Goal: Transaction & Acquisition: Book appointment/travel/reservation

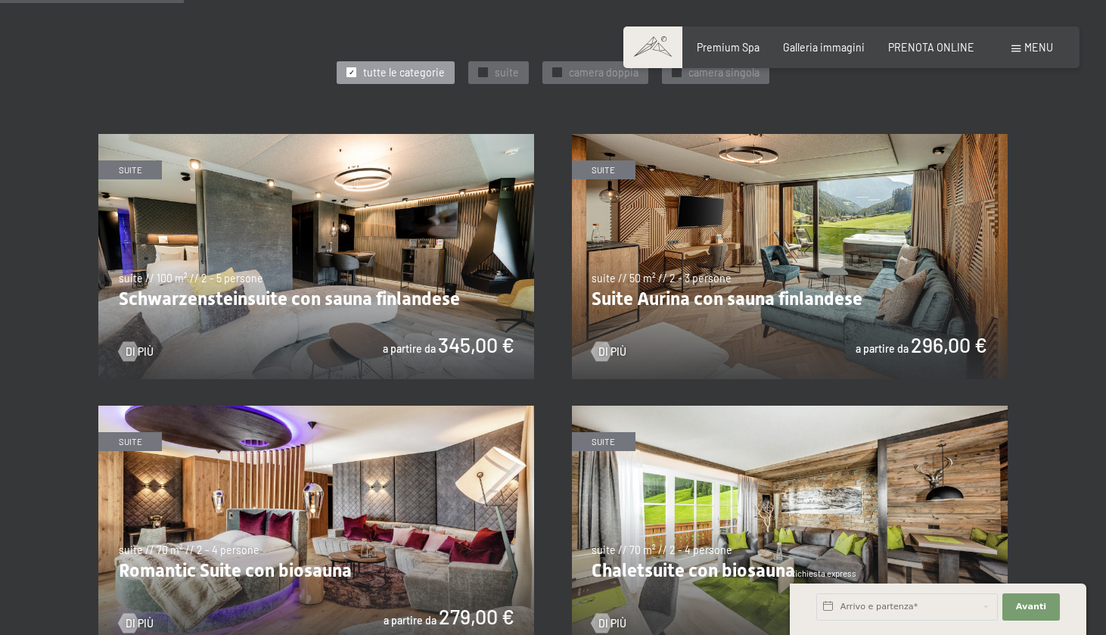
scroll to position [758, 0]
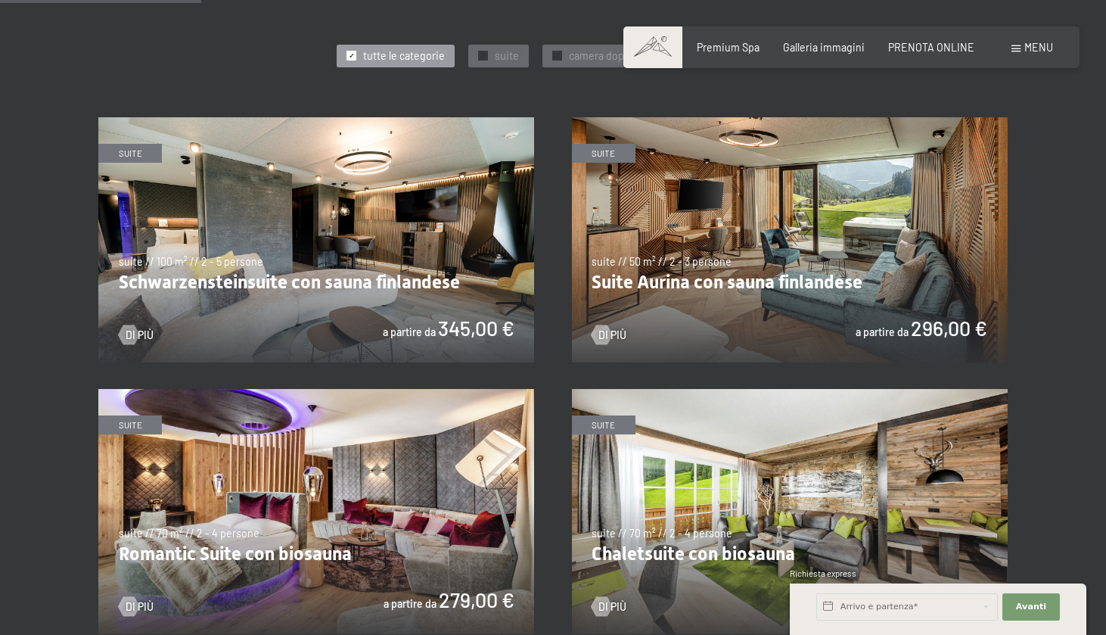
click at [371, 246] on img at bounding box center [316, 239] width 436 height 245
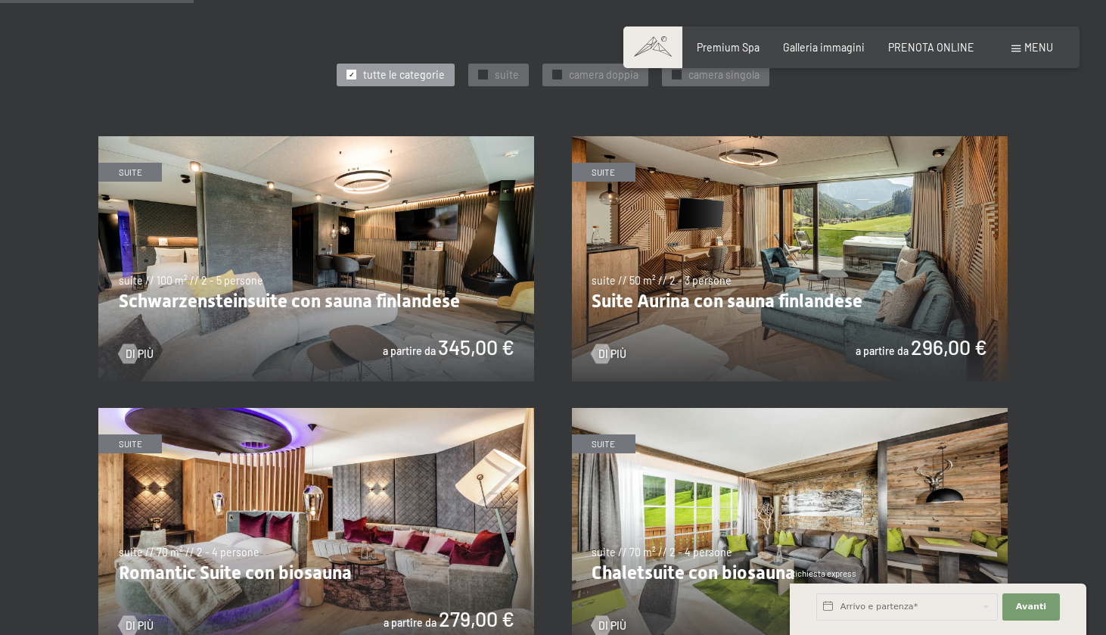
scroll to position [700, 0]
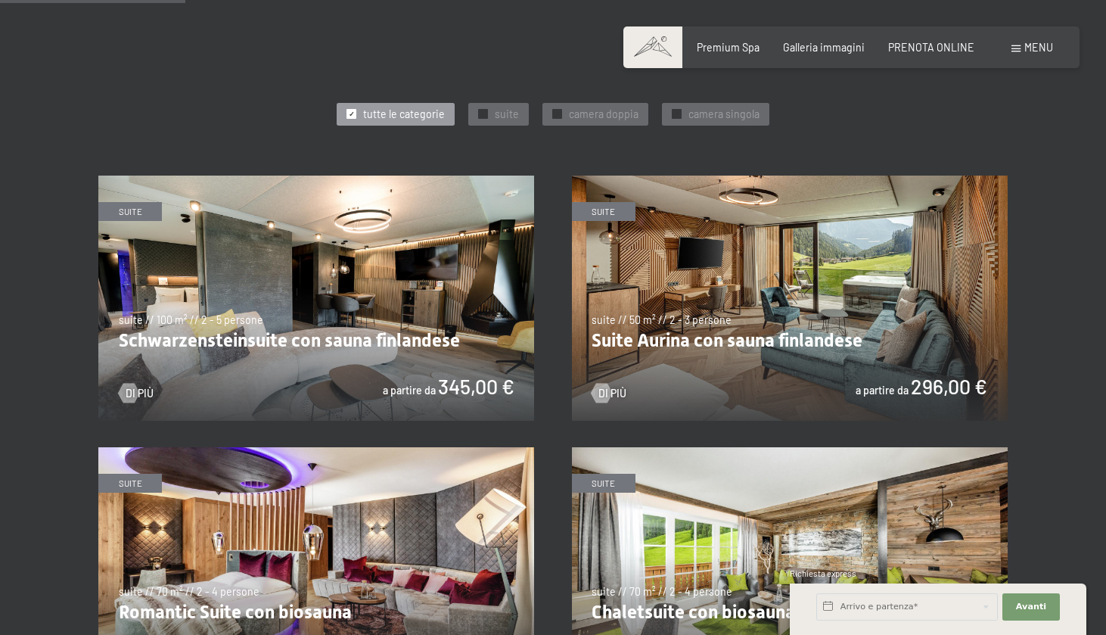
click at [355, 297] on img at bounding box center [316, 298] width 436 height 245
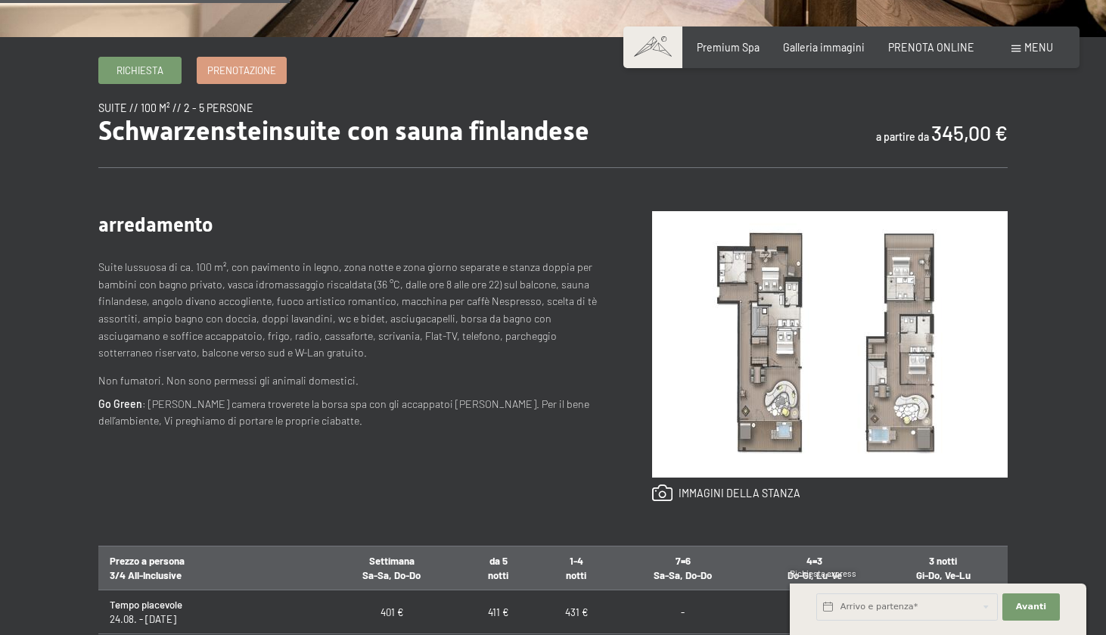
scroll to position [456, 0]
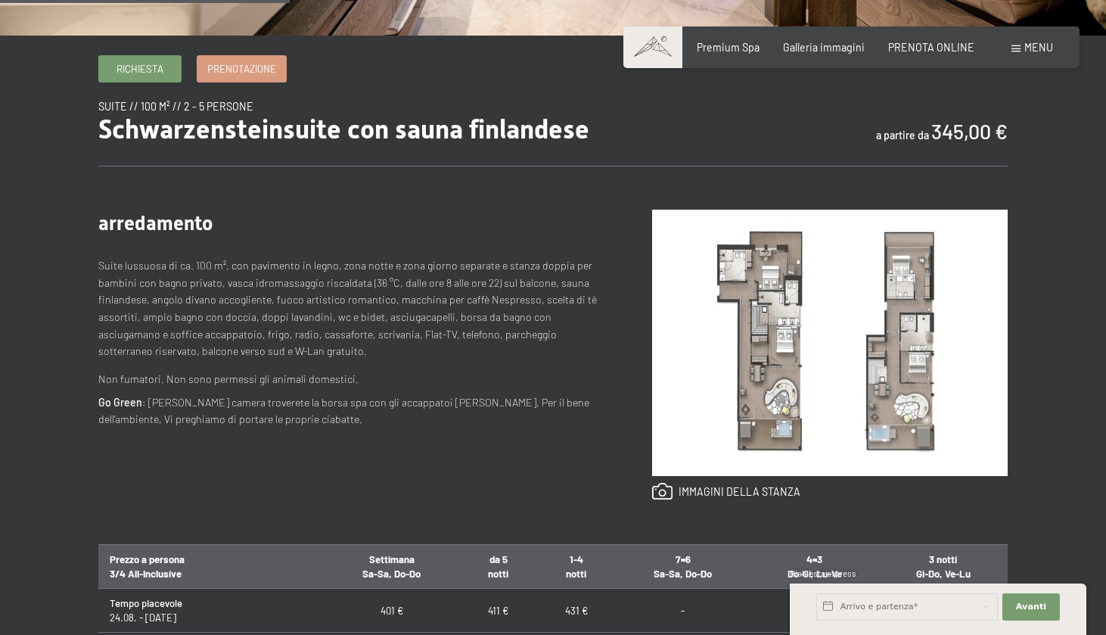
click at [782, 312] on img at bounding box center [830, 343] width 356 height 266
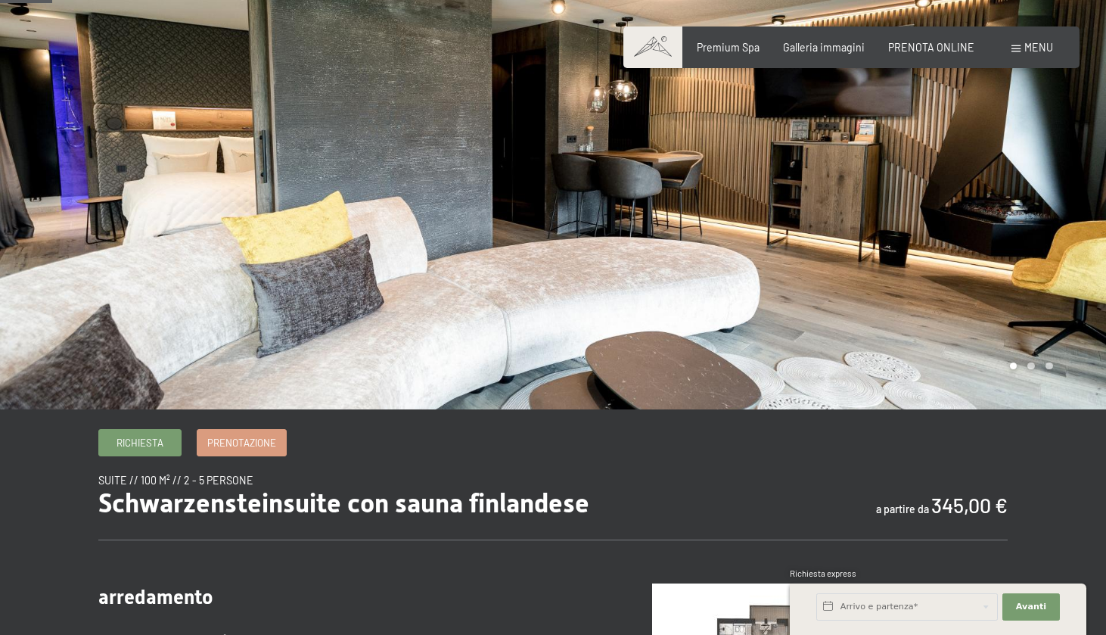
drag, startPoint x: 560, startPoint y: 266, endPoint x: 772, endPoint y: 266, distance: 211.8
click at [772, 266] on div at bounding box center [829, 164] width 553 height 492
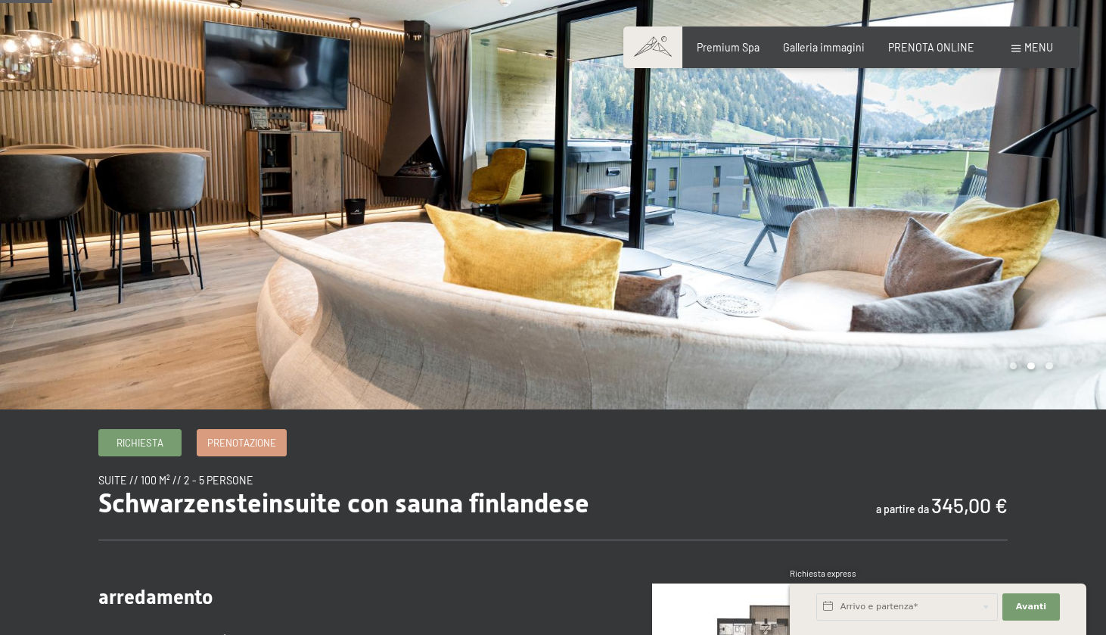
click at [772, 266] on div at bounding box center [829, 164] width 553 height 492
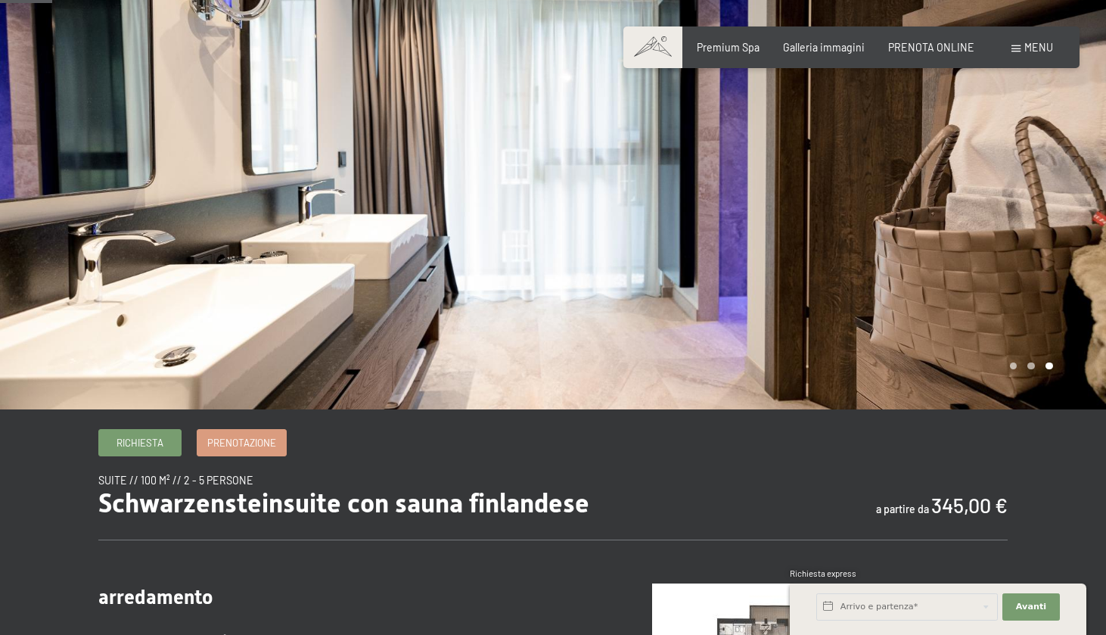
click at [772, 266] on div at bounding box center [829, 164] width 553 height 492
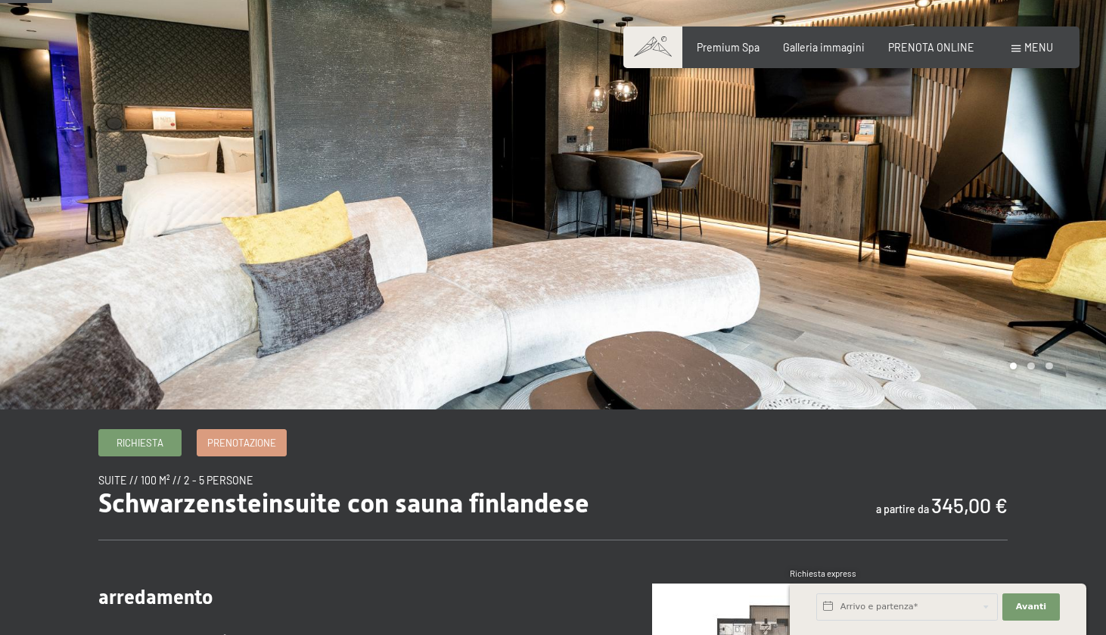
click at [772, 266] on div at bounding box center [829, 164] width 553 height 492
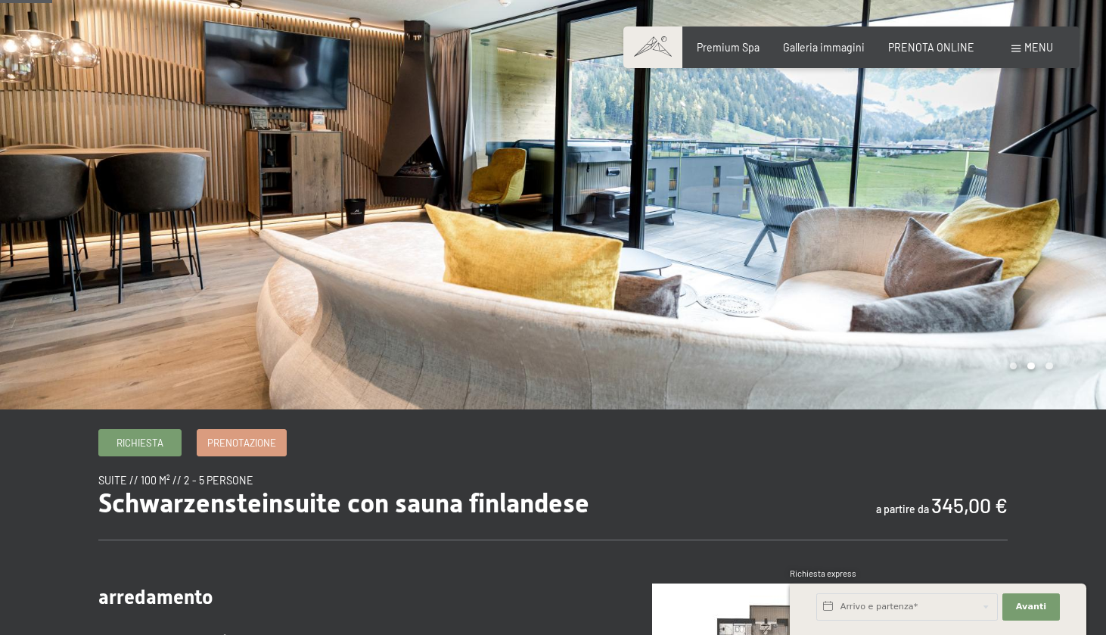
click at [735, 223] on div at bounding box center [829, 164] width 553 height 492
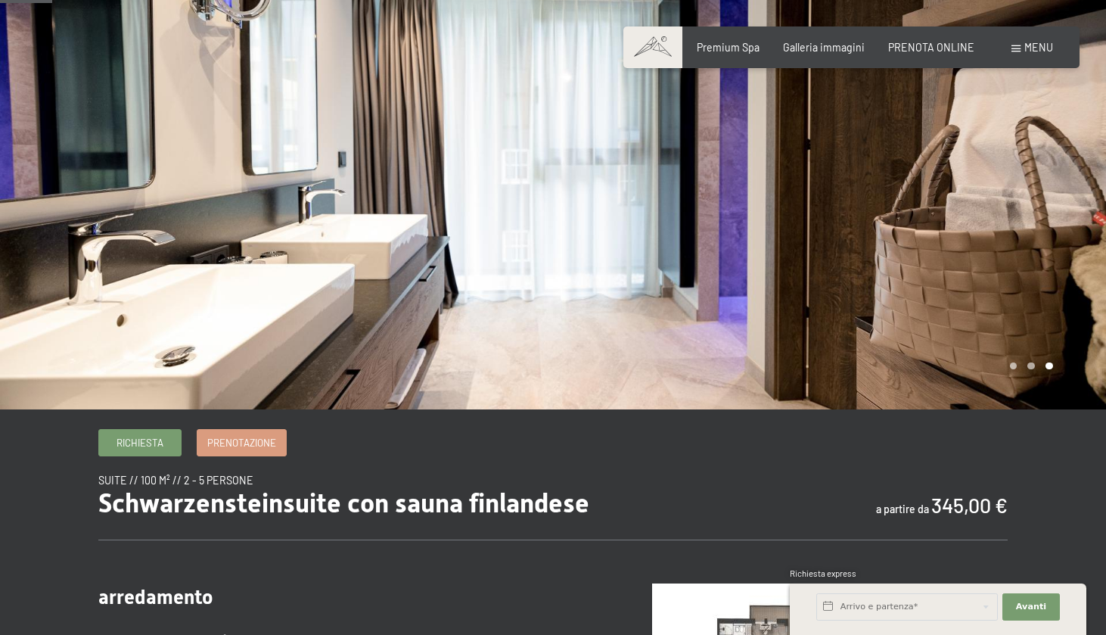
click at [735, 223] on div at bounding box center [829, 164] width 553 height 492
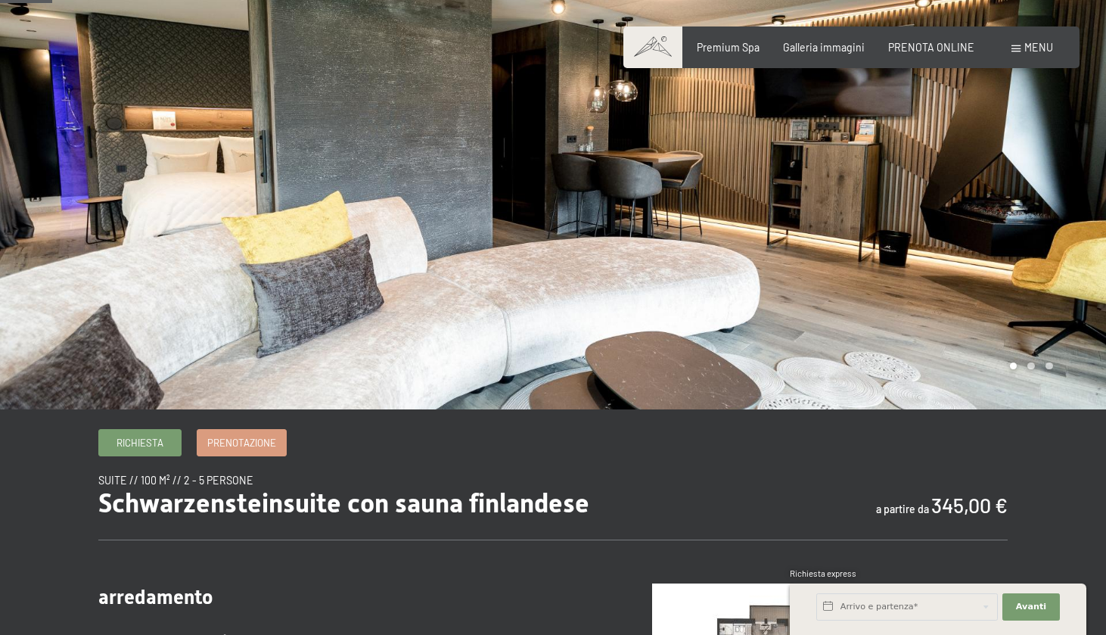
click at [590, 216] on div at bounding box center [829, 164] width 553 height 492
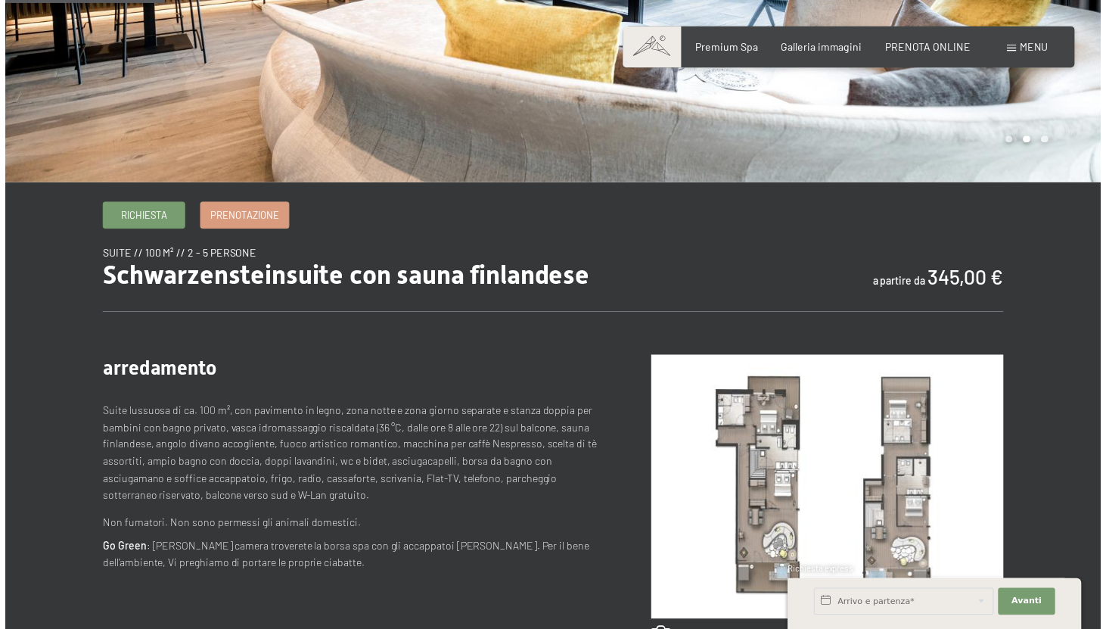
scroll to position [456, 0]
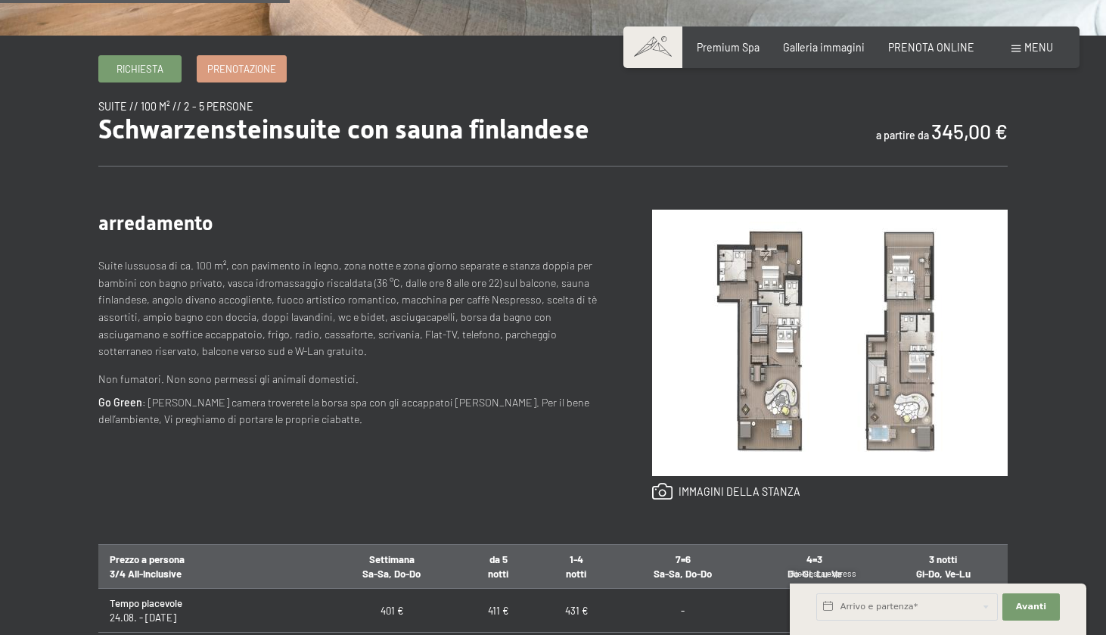
click at [747, 368] on img at bounding box center [830, 343] width 356 height 266
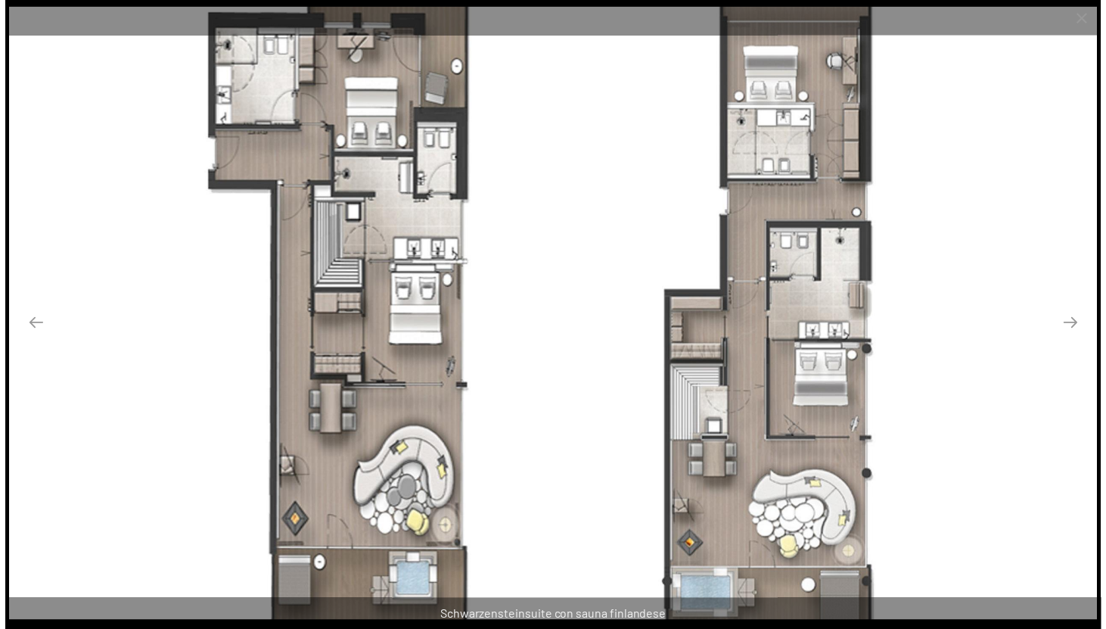
scroll to position [390, 0]
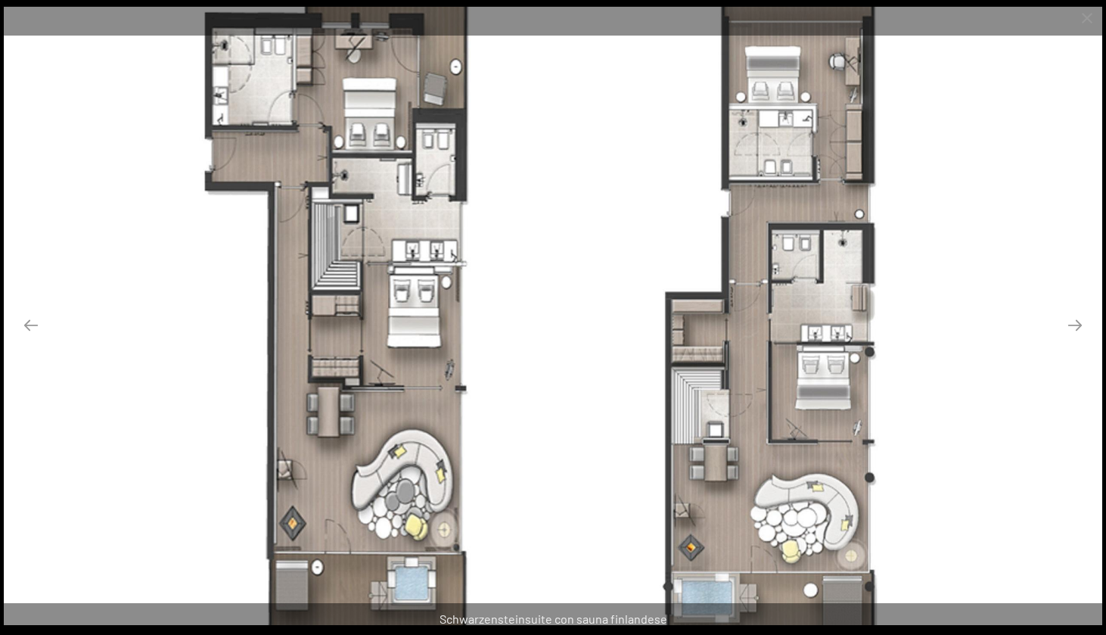
drag, startPoint x: 403, startPoint y: 234, endPoint x: 408, endPoint y: 372, distance: 138.5
click at [408, 372] on img at bounding box center [553, 316] width 1099 height 618
click at [1075, 325] on button "Next slide" at bounding box center [1075, 325] width 32 height 30
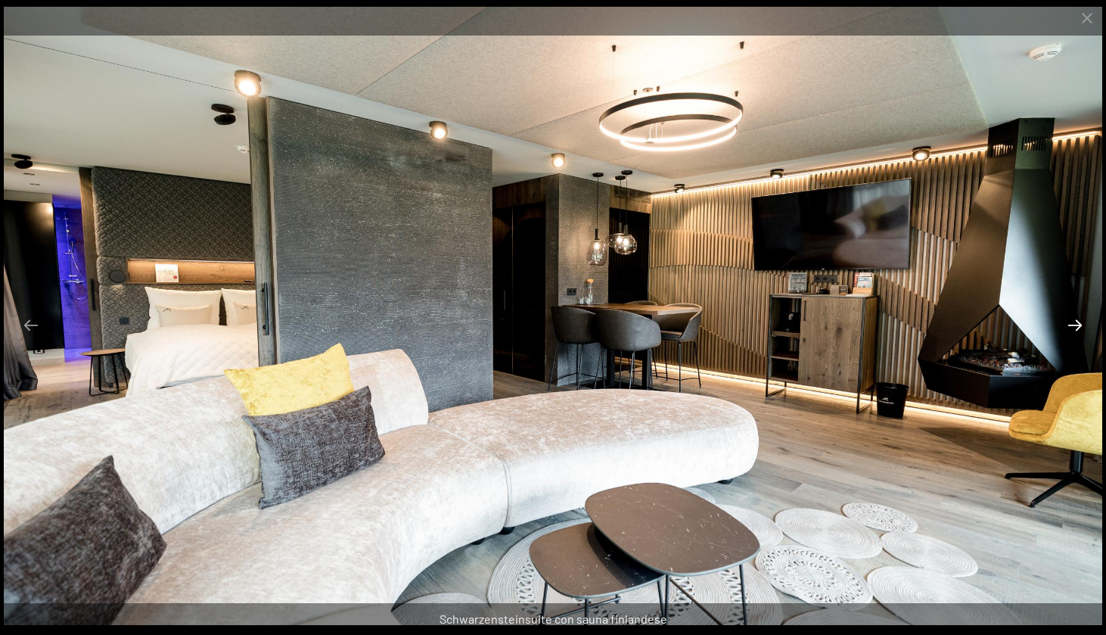
click at [1071, 325] on button "Next slide" at bounding box center [1075, 325] width 32 height 30
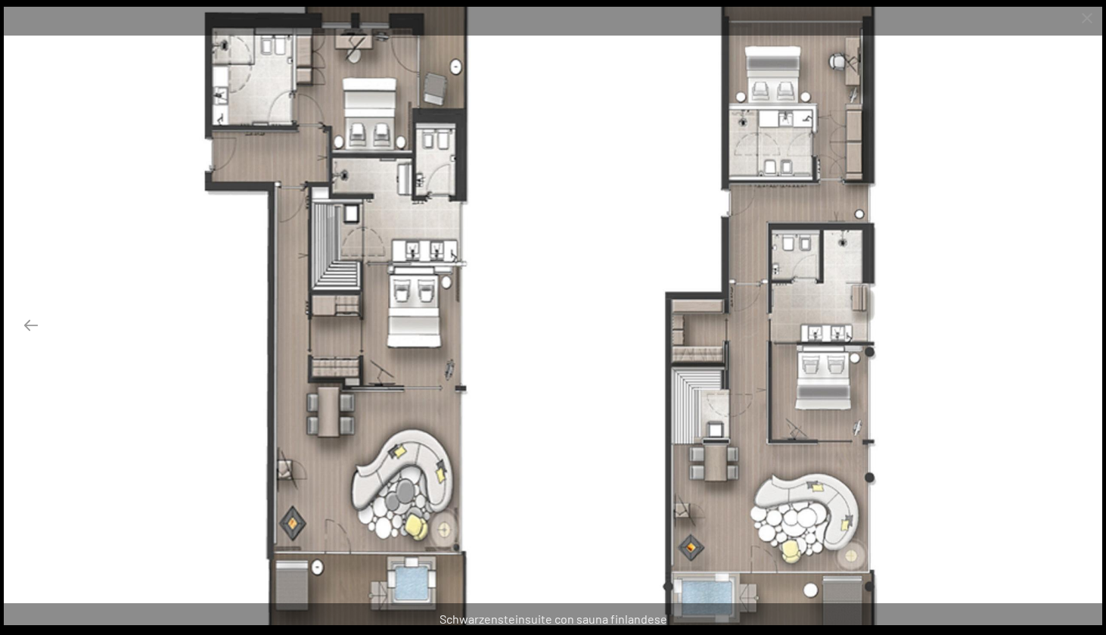
click at [1071, 325] on button "Next slide" at bounding box center [1075, 325] width 32 height 30
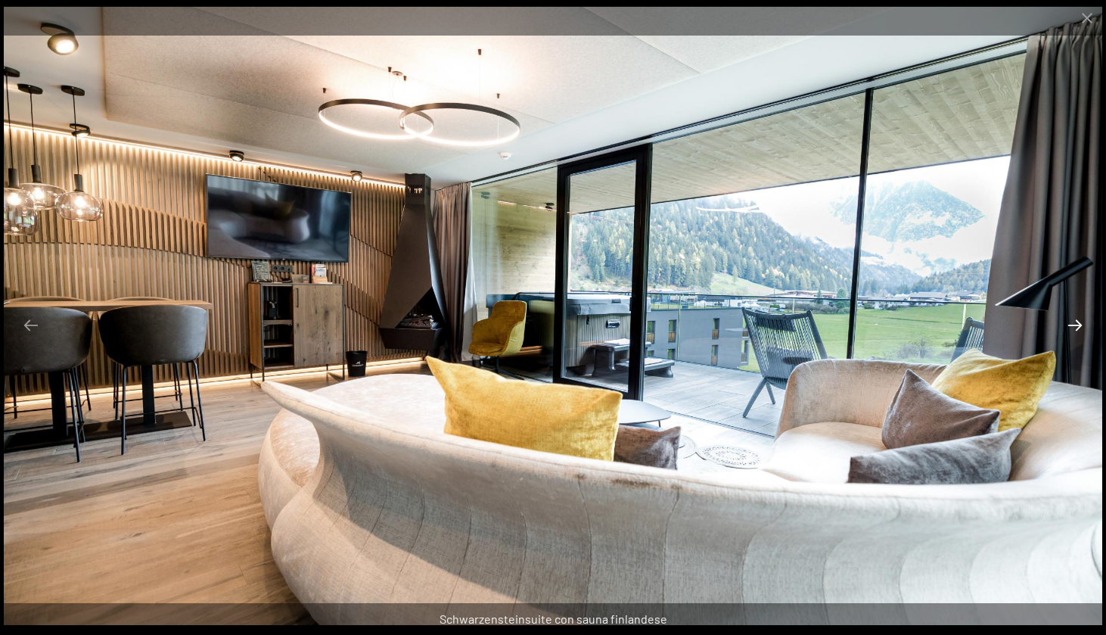
click at [1080, 334] on button "Next slide" at bounding box center [1075, 325] width 32 height 30
